Goal: Transaction & Acquisition: Purchase product/service

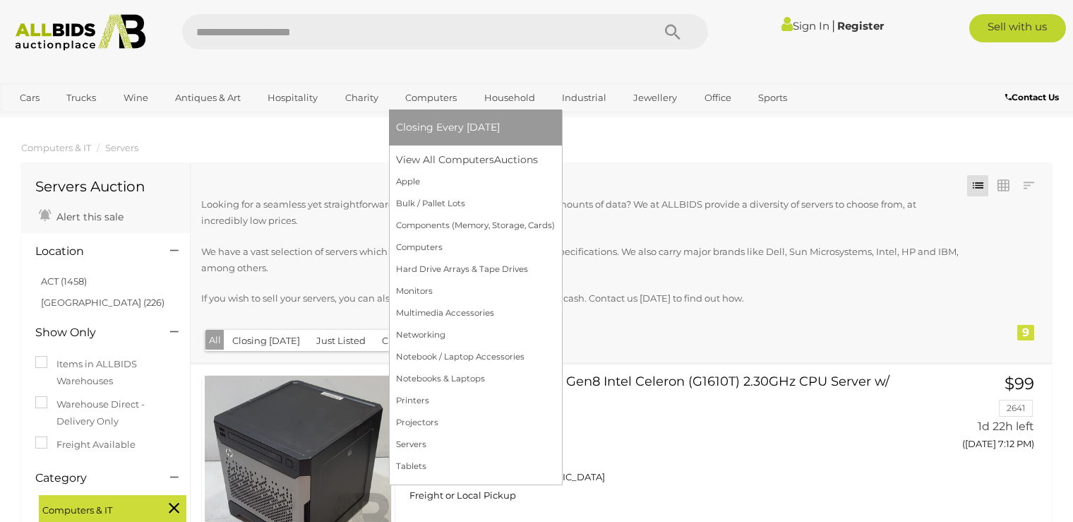
click at [450, 115] on li "Closing Every [DATE]" at bounding box center [475, 127] width 173 height 36
click at [439, 203] on link "Bulk / Pallet Lots" at bounding box center [475, 204] width 159 height 22
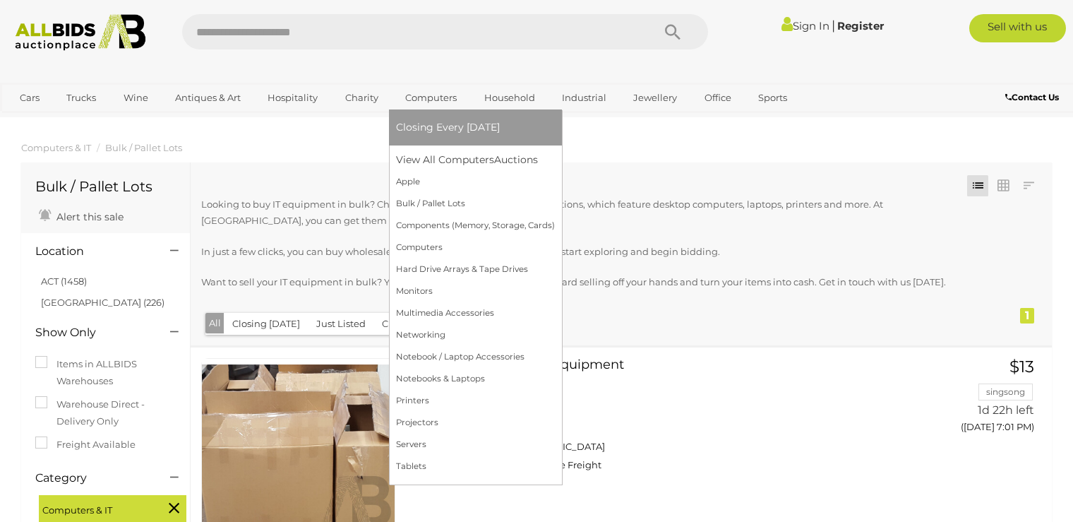
click at [440, 100] on link "Computers" at bounding box center [431, 97] width 70 height 23
click at [412, 240] on link "Computers" at bounding box center [475, 247] width 159 height 22
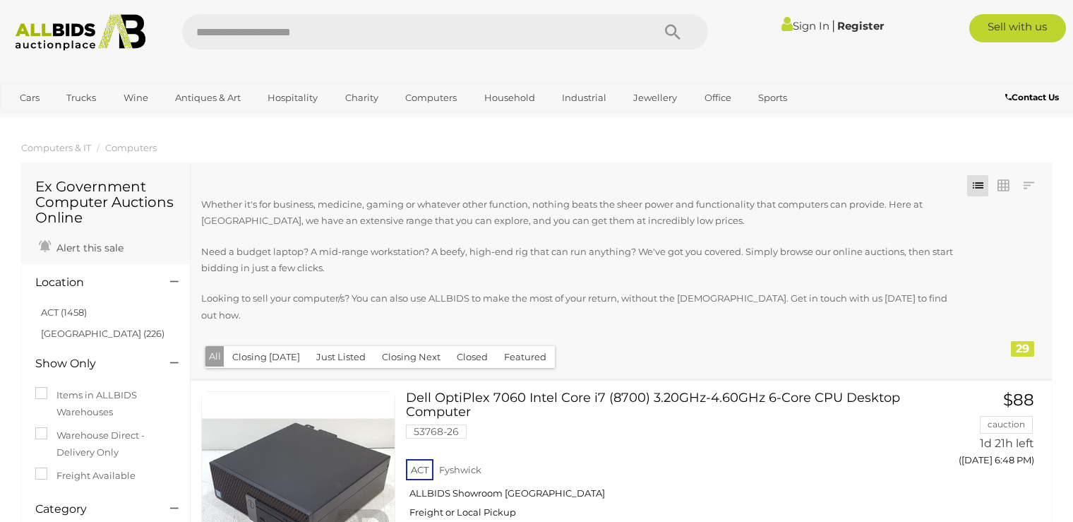
drag, startPoint x: 90, startPoint y: 301, endPoint x: 98, endPoint y: 117, distance: 184.4
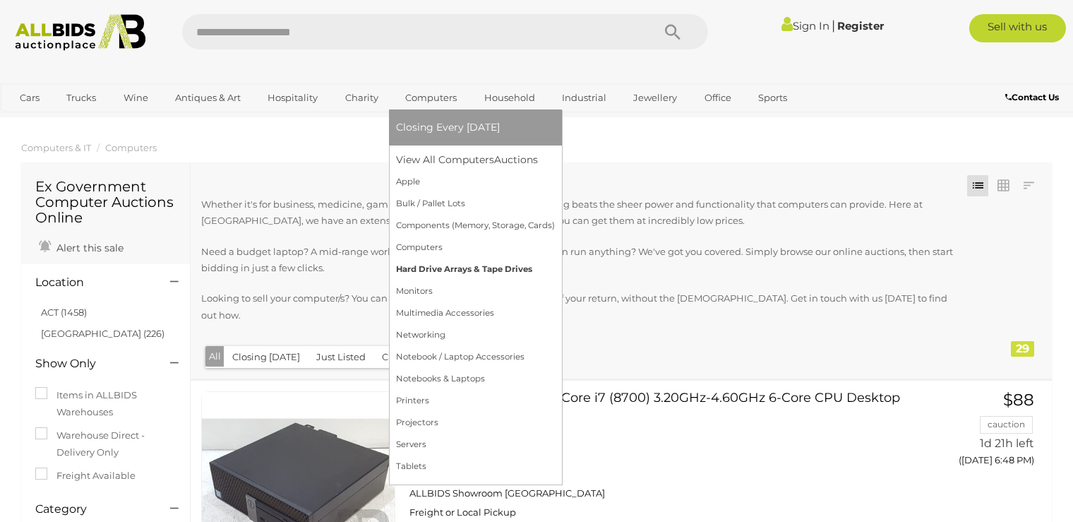
click at [438, 272] on link "Hard Drive Arrays & Tape Drives" at bounding box center [475, 269] width 159 height 22
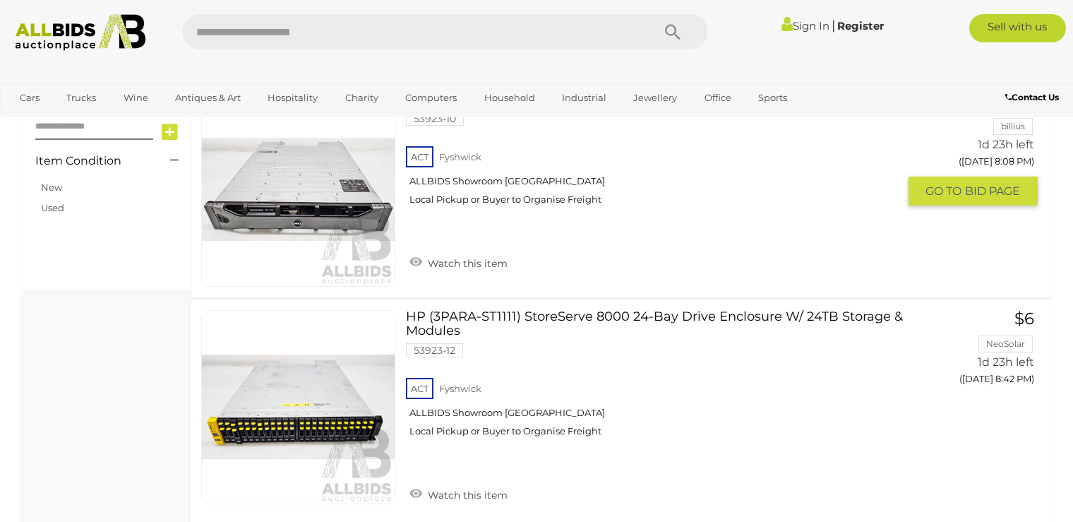
scroll to position [847, 0]
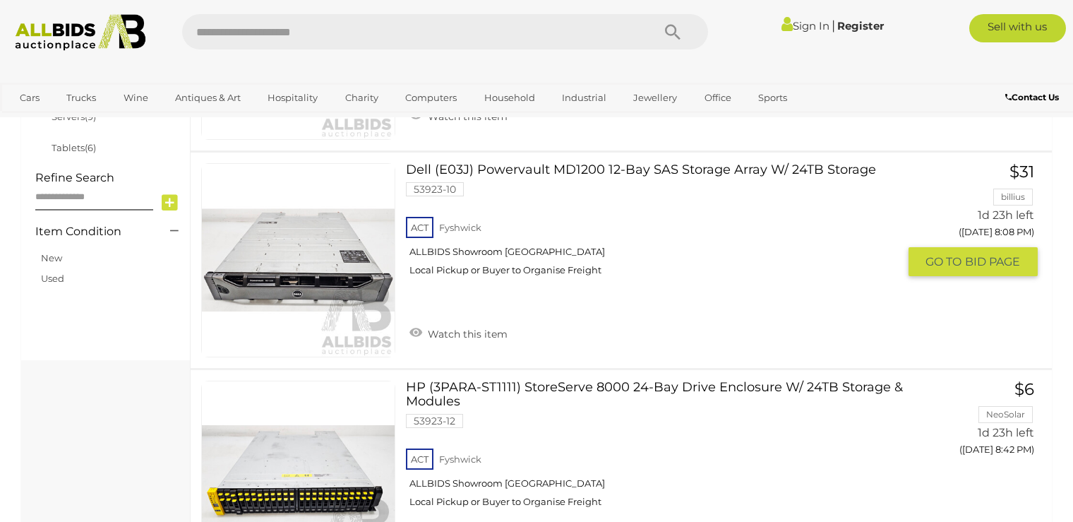
click at [553, 168] on link "Dell (E03J) Powervault MD1200 12-Bay SAS Storage Array W/ 24TB Storage 53923-10…" at bounding box center [656, 225] width 481 height 124
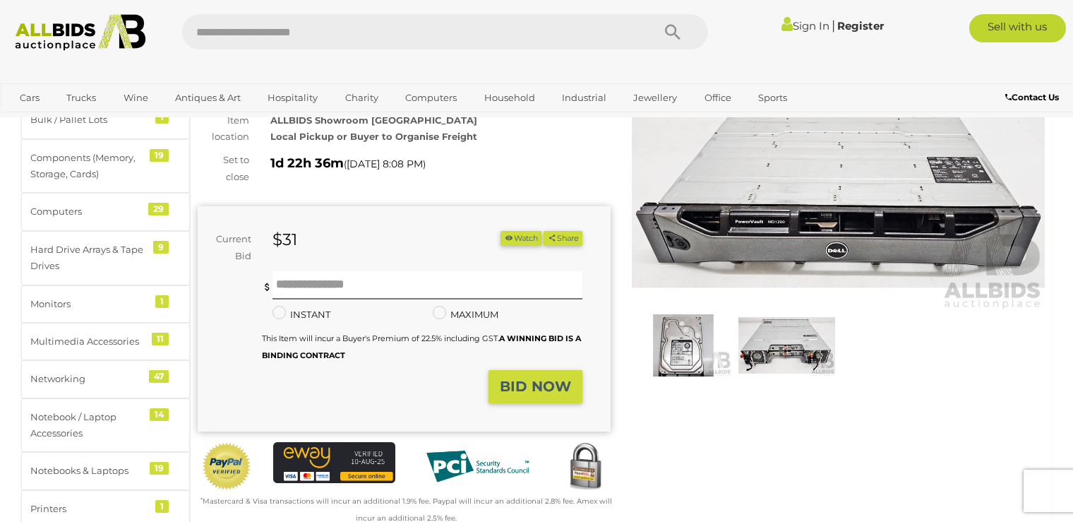
scroll to position [141, 0]
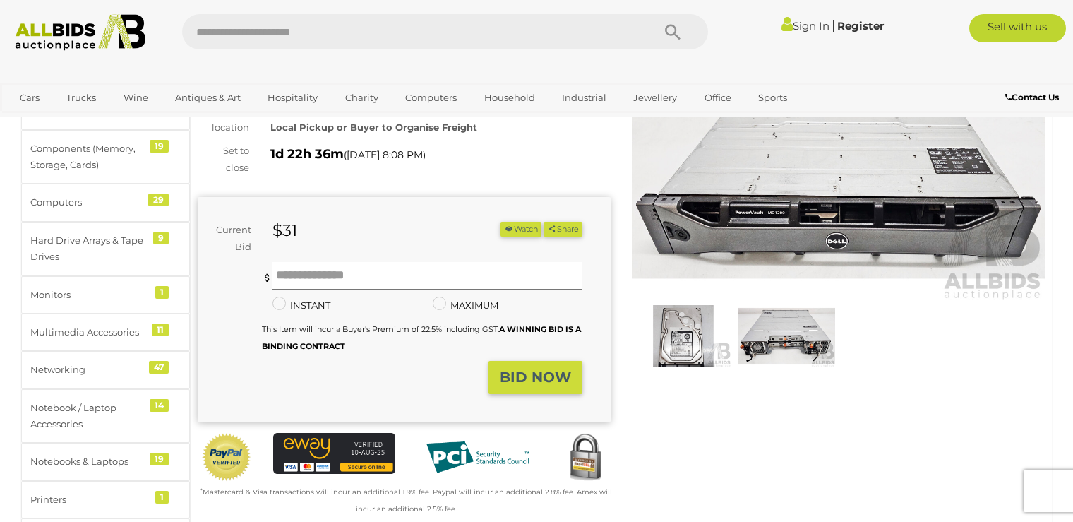
click at [687, 339] on img at bounding box center [683, 336] width 96 height 62
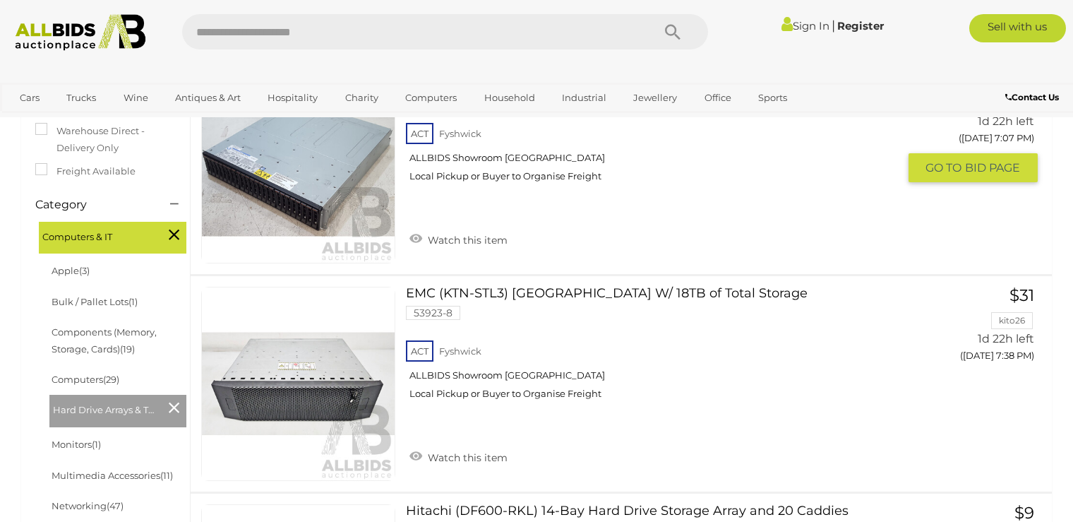
scroll to position [218, 0]
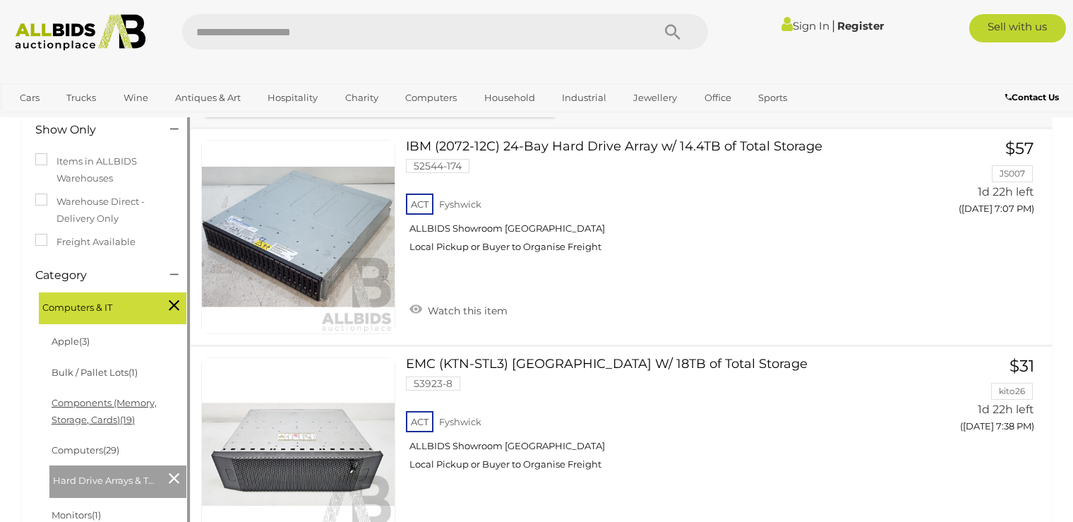
click at [90, 415] on link "Components (Memory, Storage, Cards) (19)" at bounding box center [104, 411] width 105 height 28
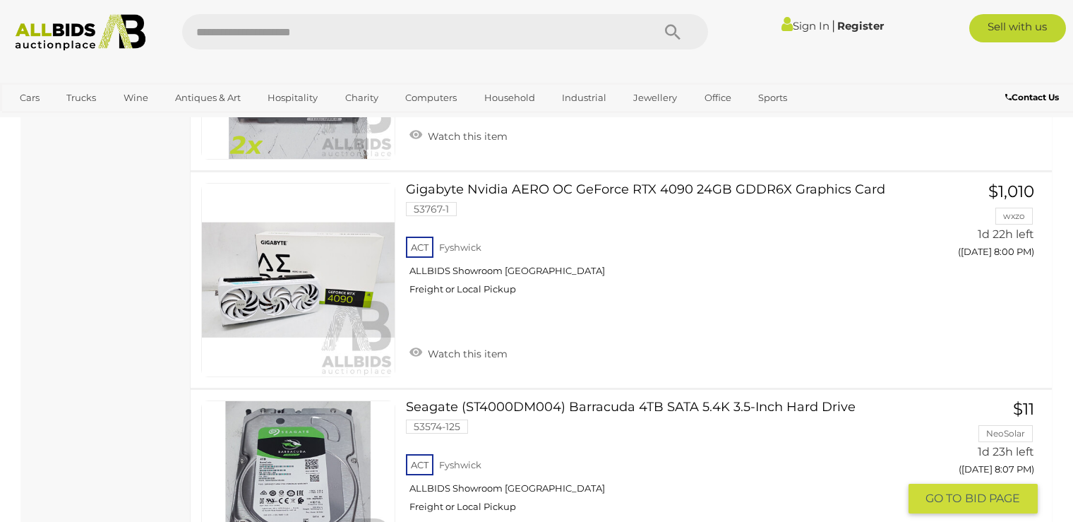
scroll to position [2329, 0]
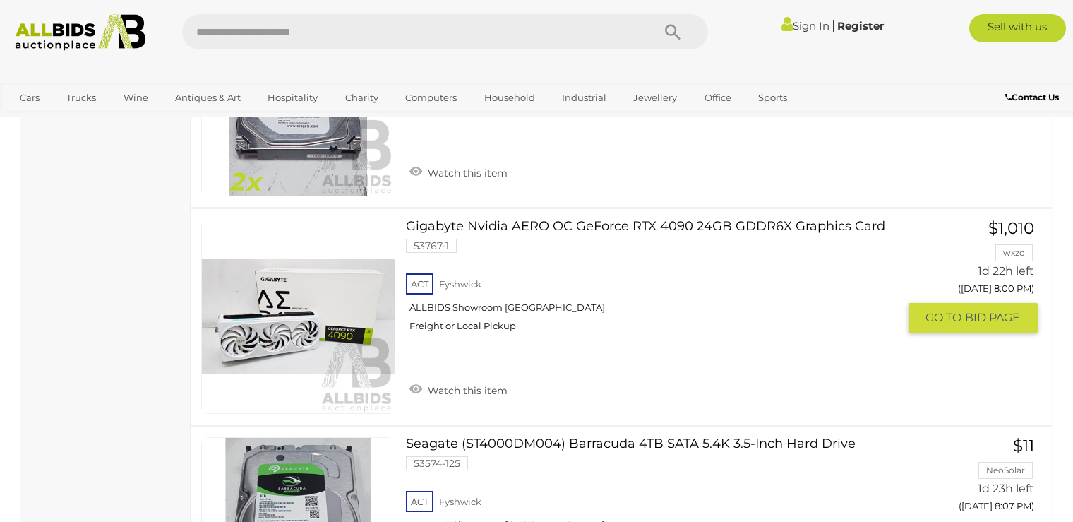
click at [632, 219] on link "Gigabyte Nvidia AERO OC GeForce RTX 4090 24GB GDDR6X Graphics Card 53767-1 ACT …" at bounding box center [656, 281] width 481 height 124
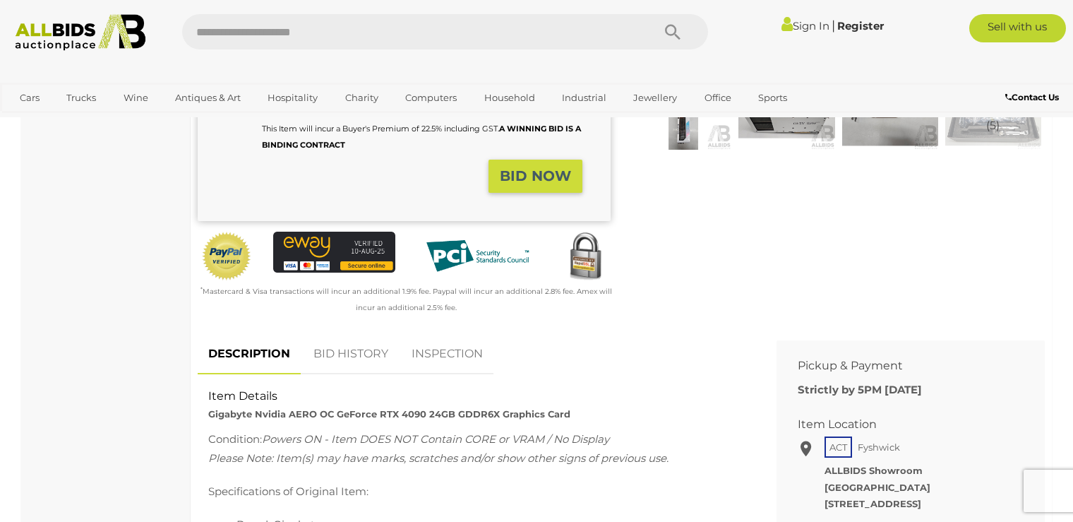
scroll to position [423, 0]
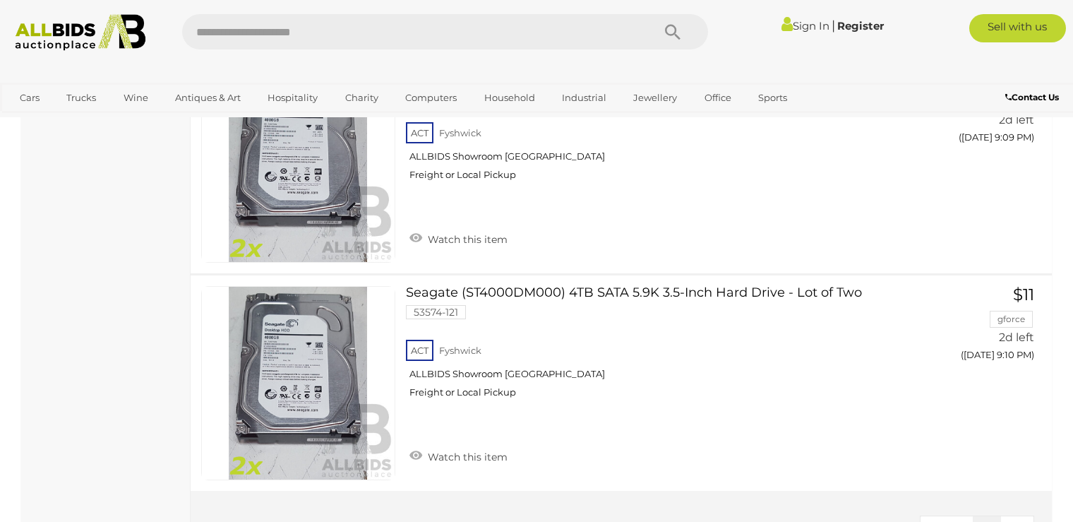
scroll to position [3994, 0]
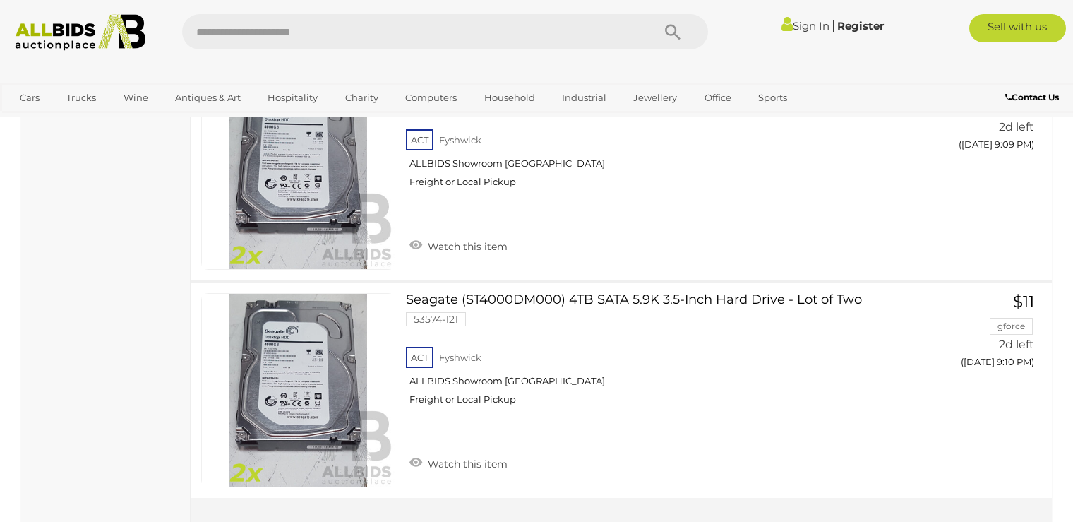
drag, startPoint x: 589, startPoint y: 368, endPoint x: 560, endPoint y: -21, distance: 390.6
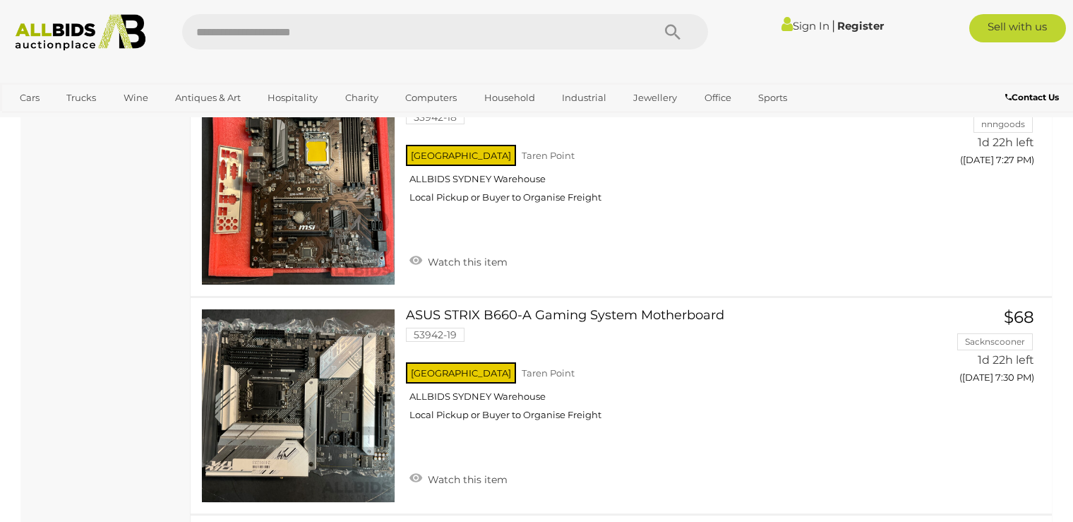
scroll to position [0, 0]
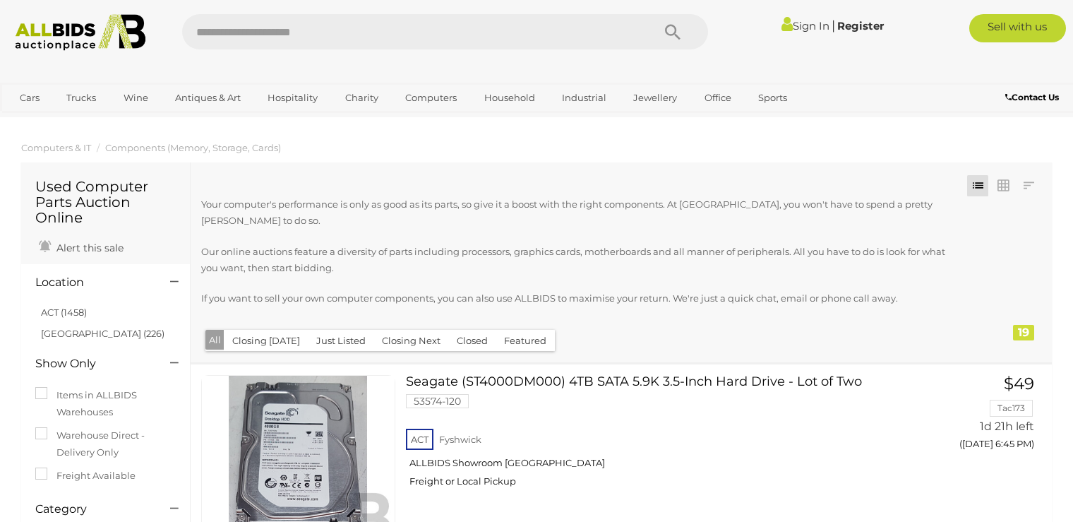
drag, startPoint x: 169, startPoint y: 261, endPoint x: 150, endPoint y: -88, distance: 349.9
